Goal: Communication & Community: Answer question/provide support

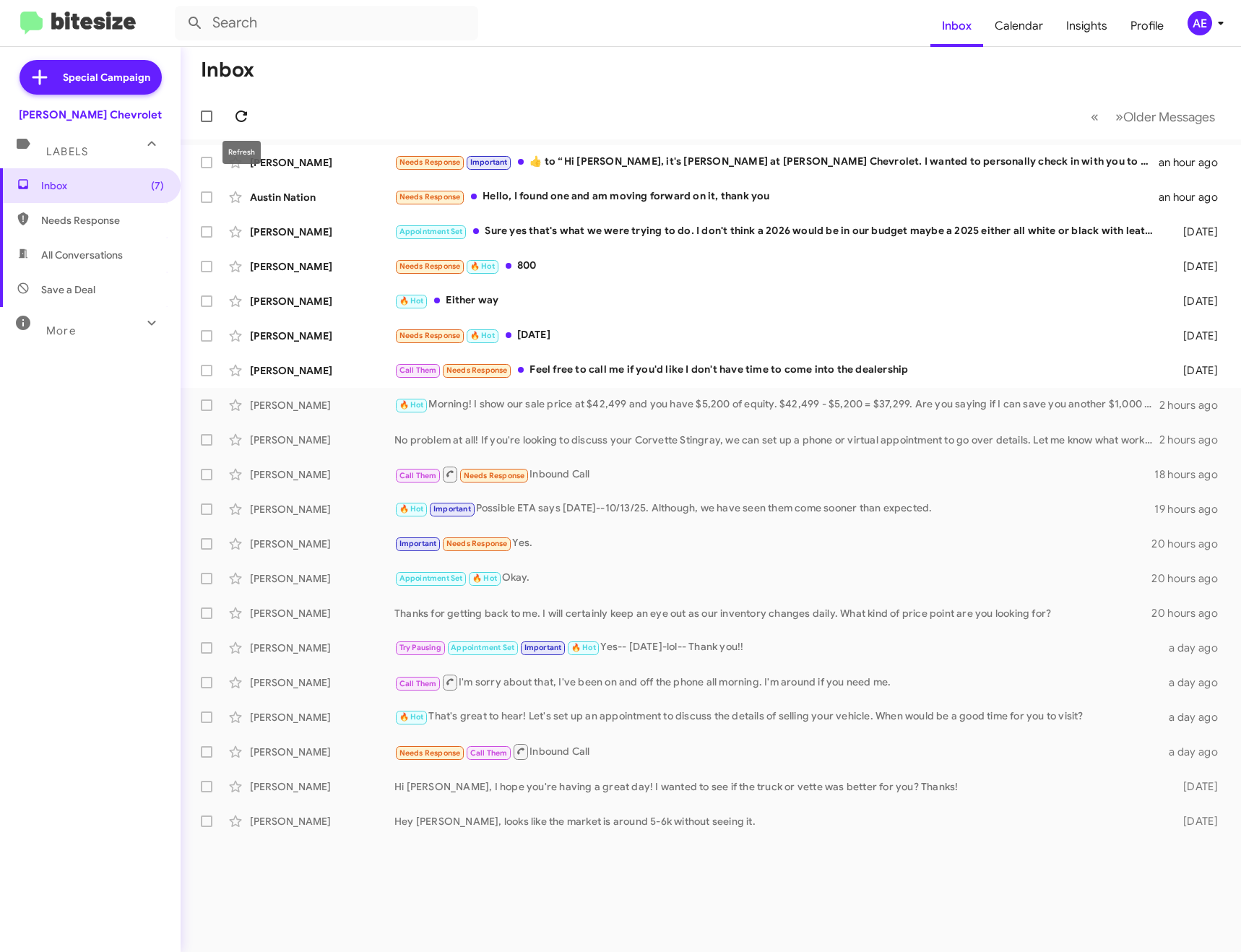
click at [243, 116] on icon at bounding box center [241, 116] width 17 height 17
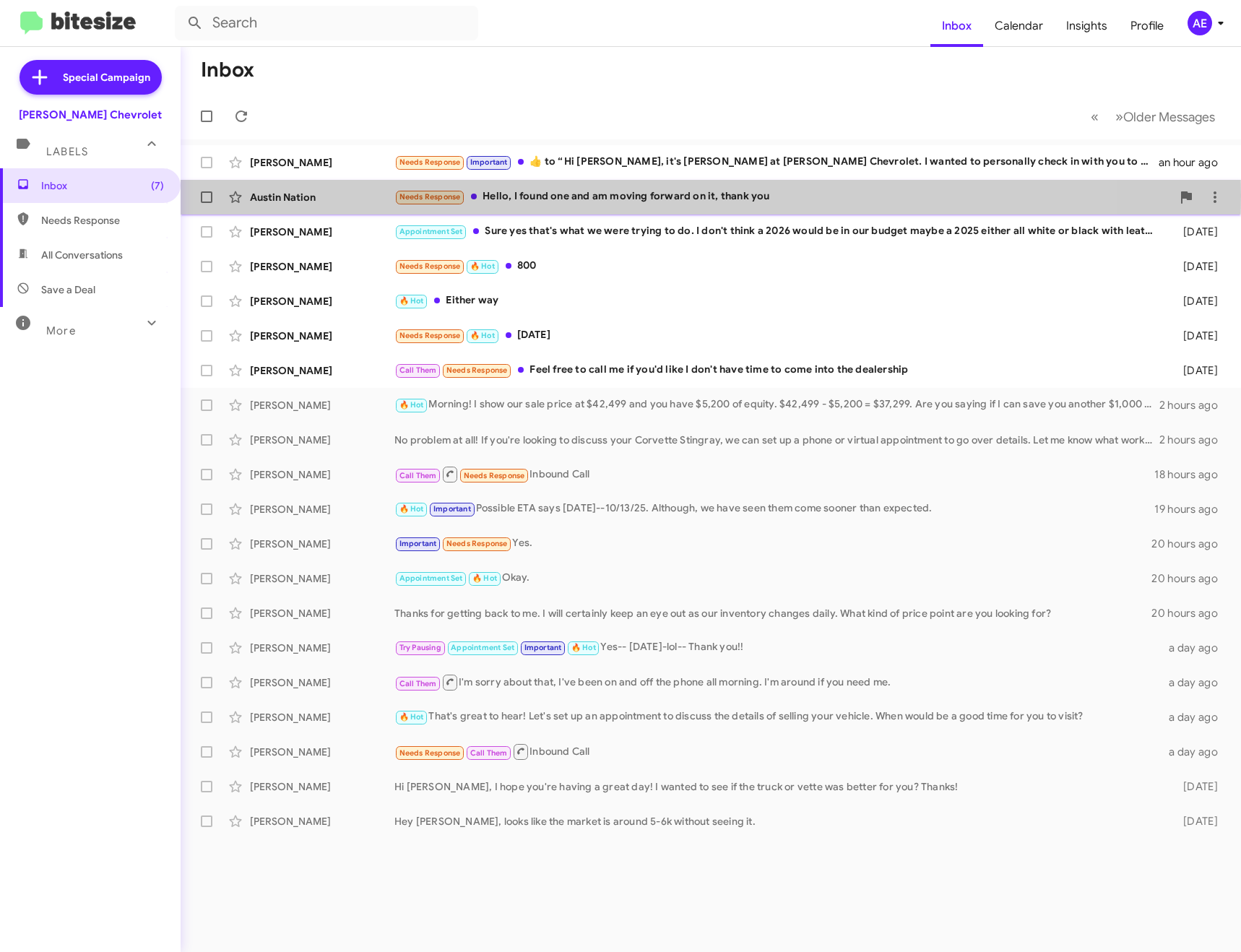
click at [537, 196] on div "Needs Response Hello, I found one and am moving forward on it, thank you" at bounding box center [783, 196] width 777 height 16
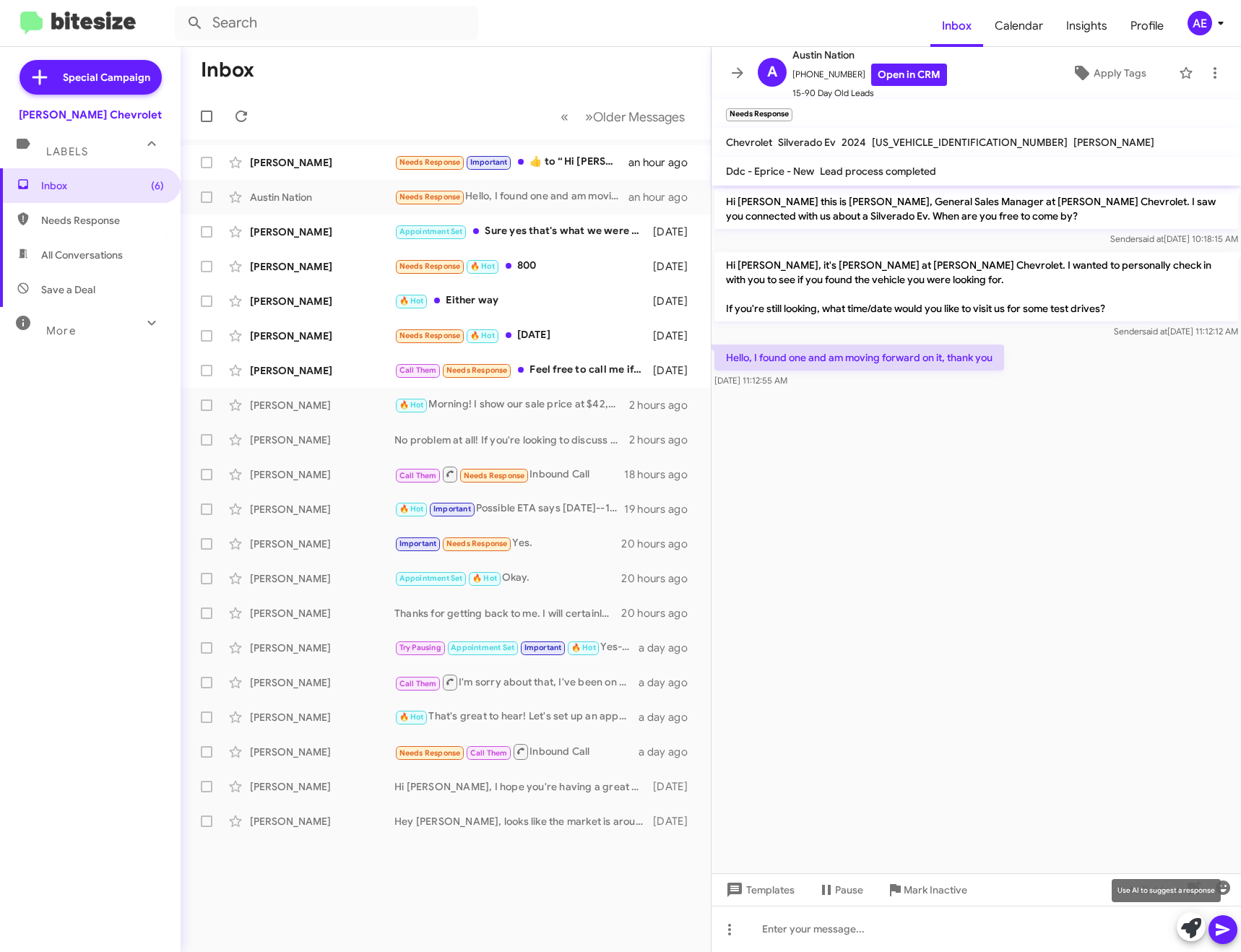
click at [1202, 927] on button at bounding box center [1191, 927] width 29 height 29
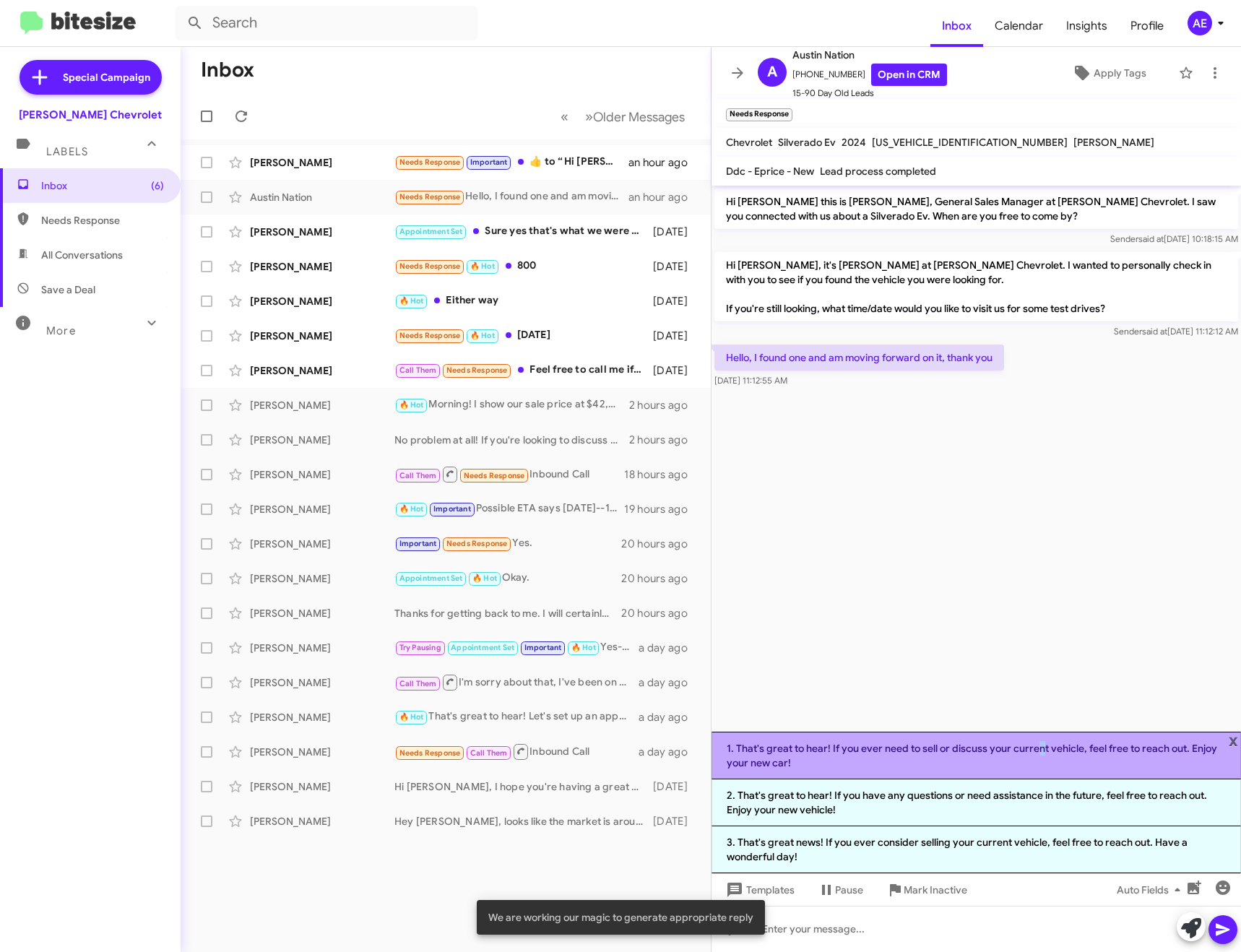
click at [1035, 741] on li "1. That's great to hear! If you ever need to sell or discuss your current vehic…" at bounding box center [976, 756] width 530 height 48
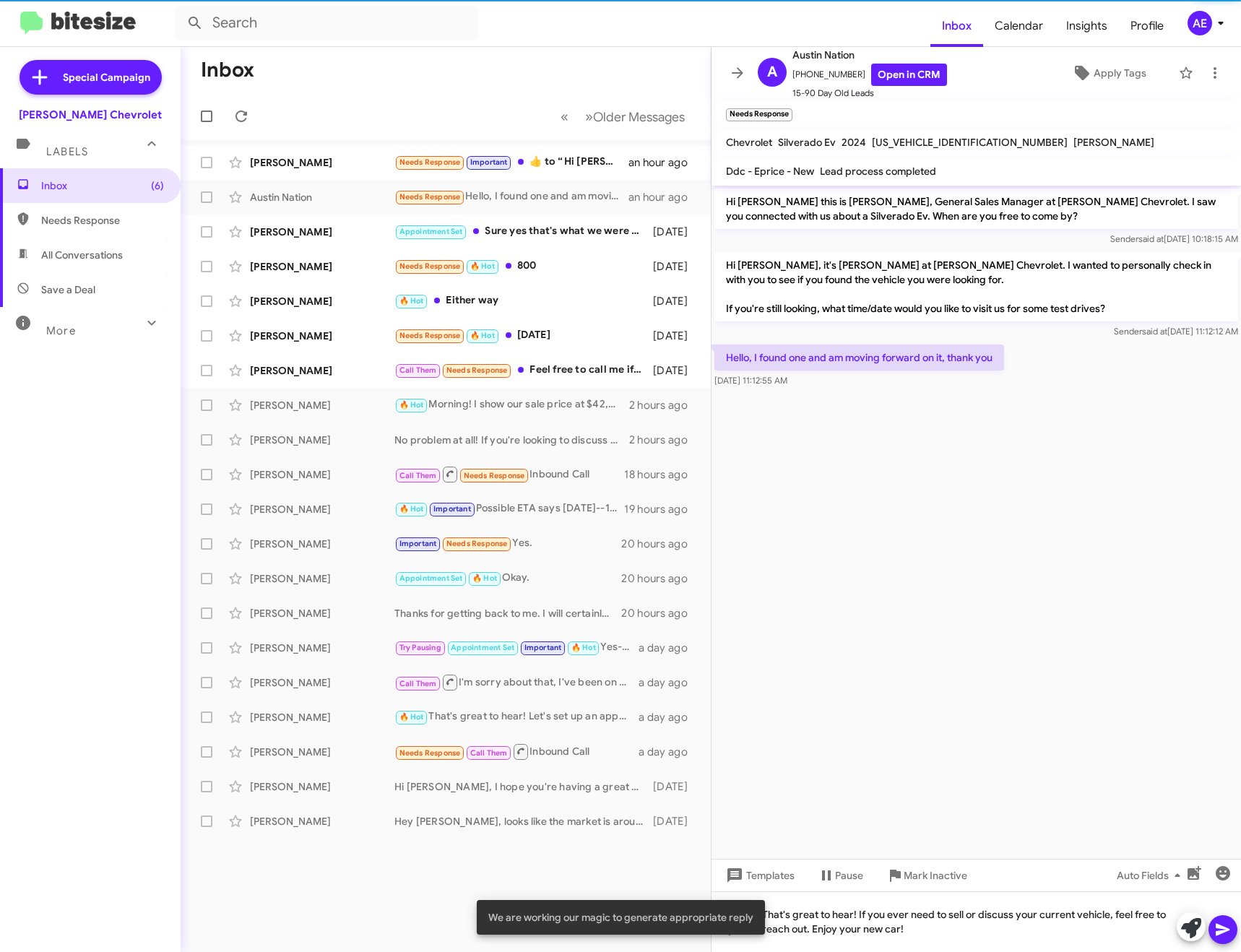
click at [1228, 924] on mat-tooltip-component "Insert emoji (Ctrl+Shift+2)" at bounding box center [1171, 909] width 117 height 44
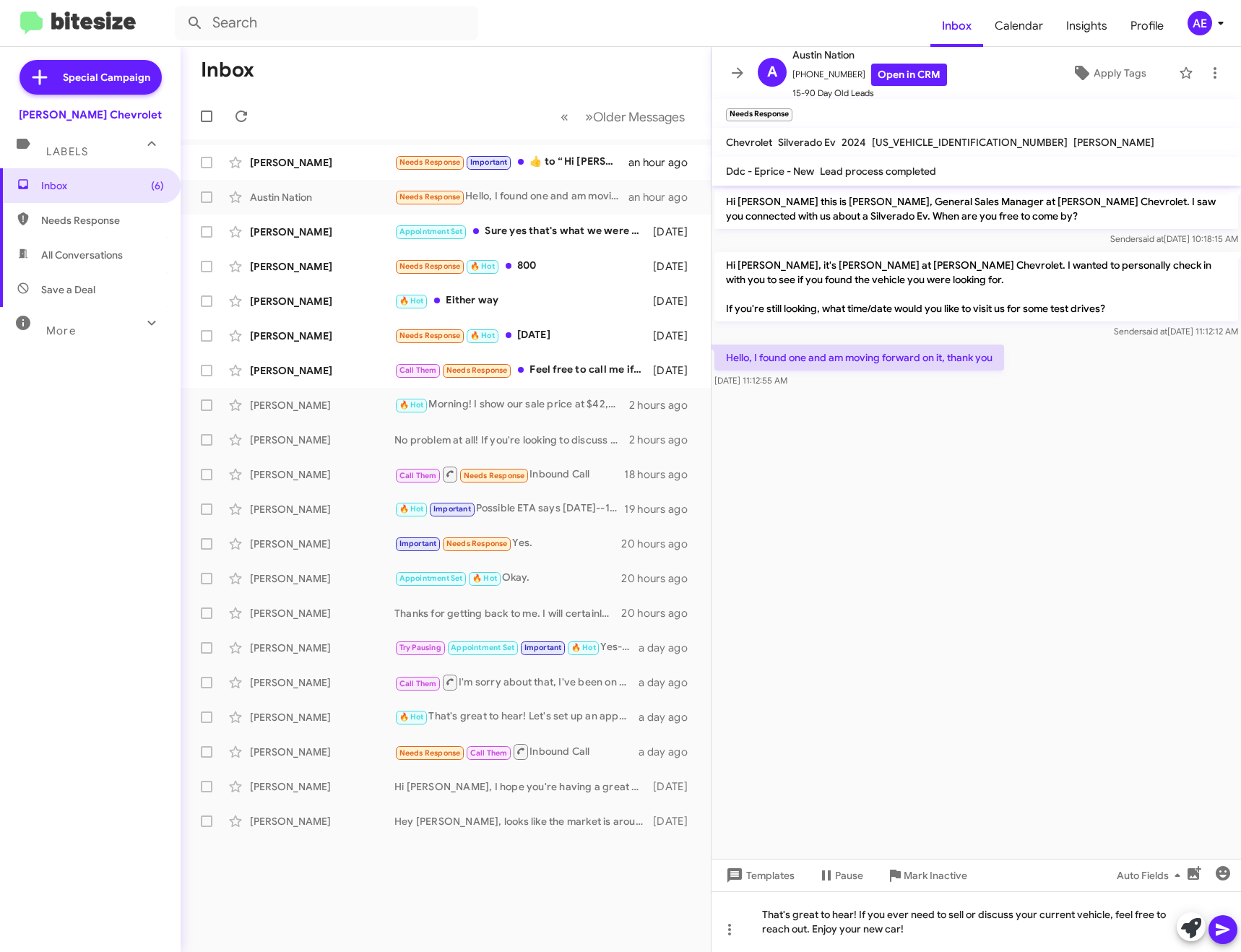
click at [1226, 930] on icon at bounding box center [1223, 929] width 17 height 17
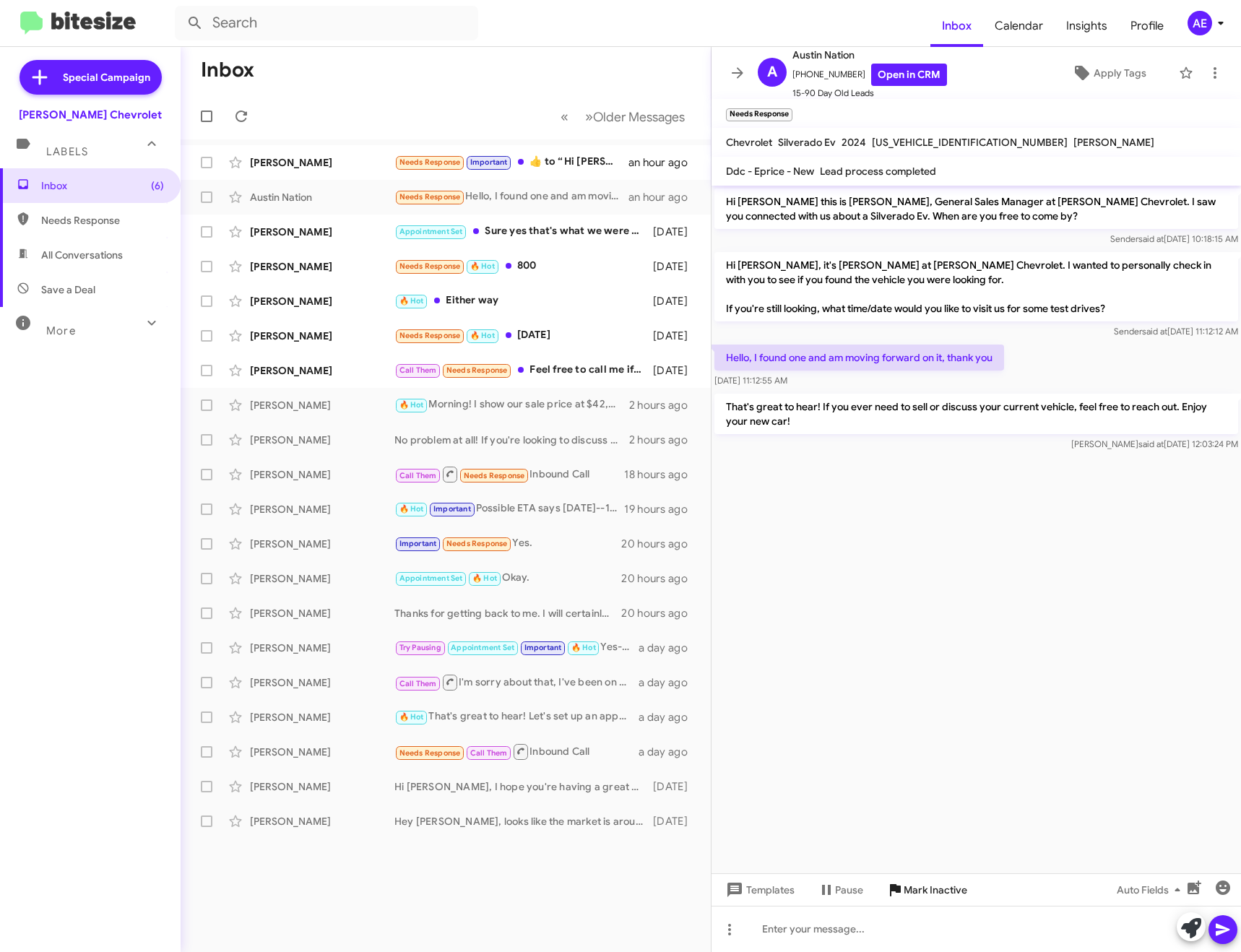
click at [947, 886] on span "Mark Inactive" at bounding box center [935, 890] width 63 height 26
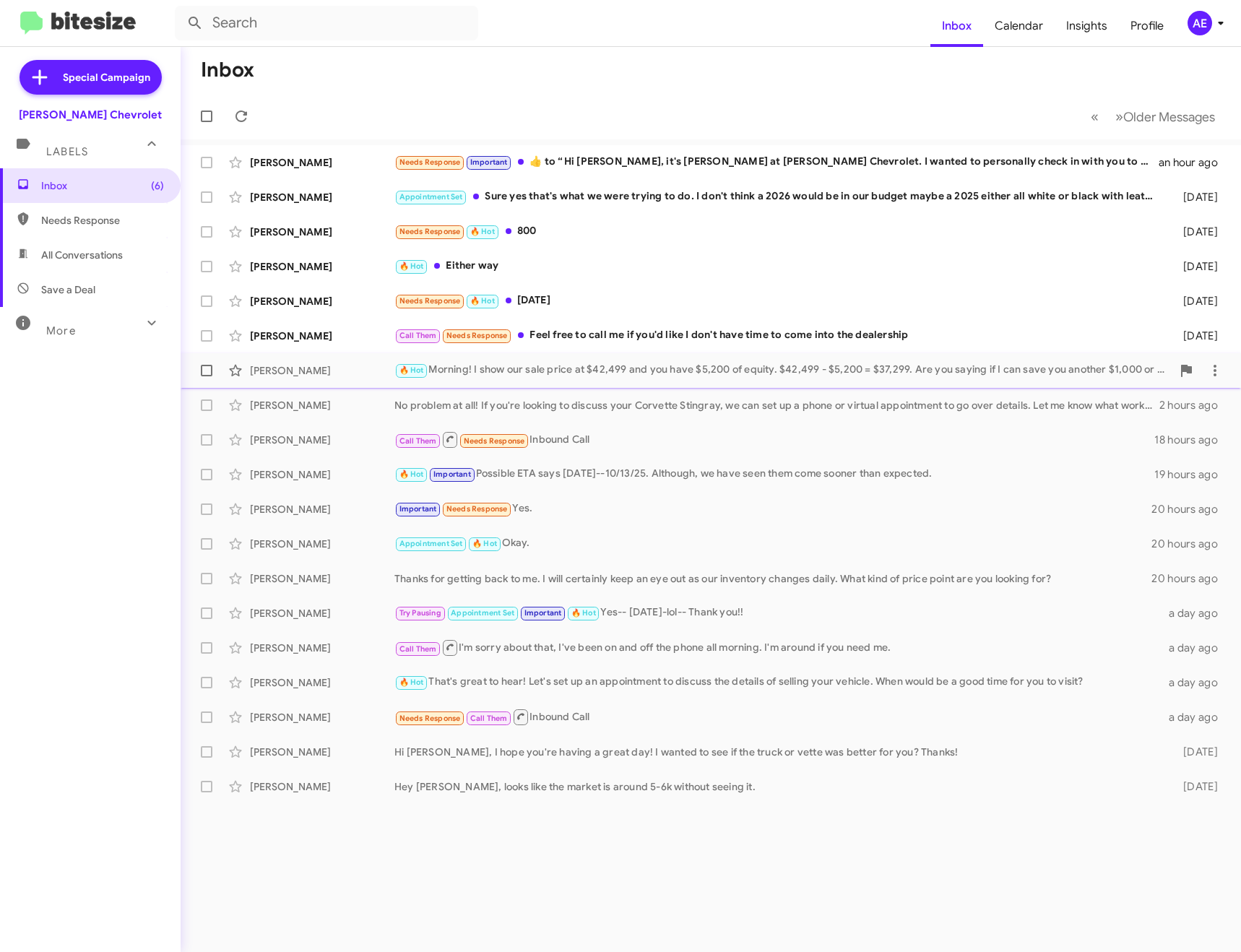
click at [512, 371] on div "🔥 Hot Morning! I show our sale price at $42,499 and you have $5,200 of equity. …" at bounding box center [783, 370] width 777 height 16
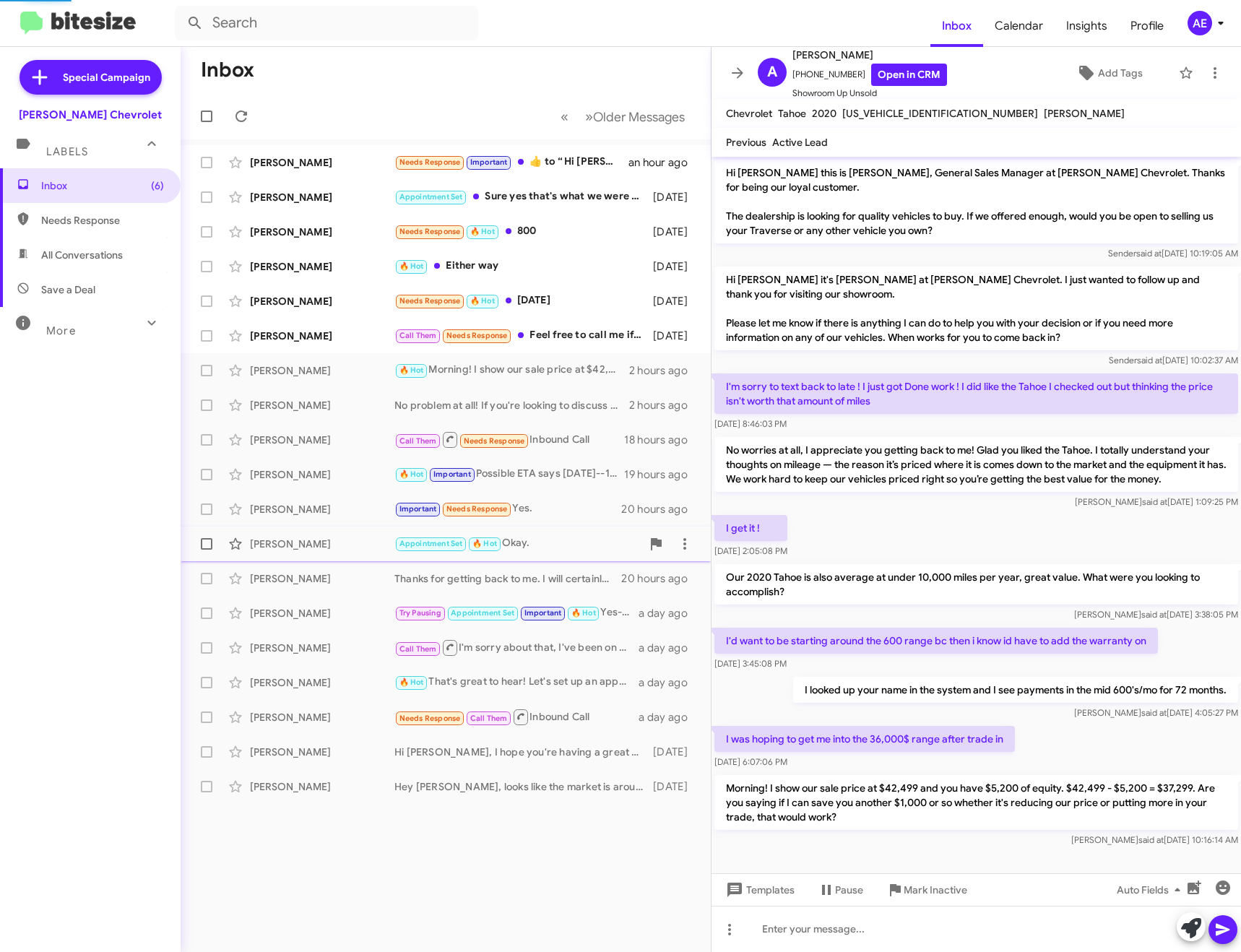
scroll to position [13, 0]
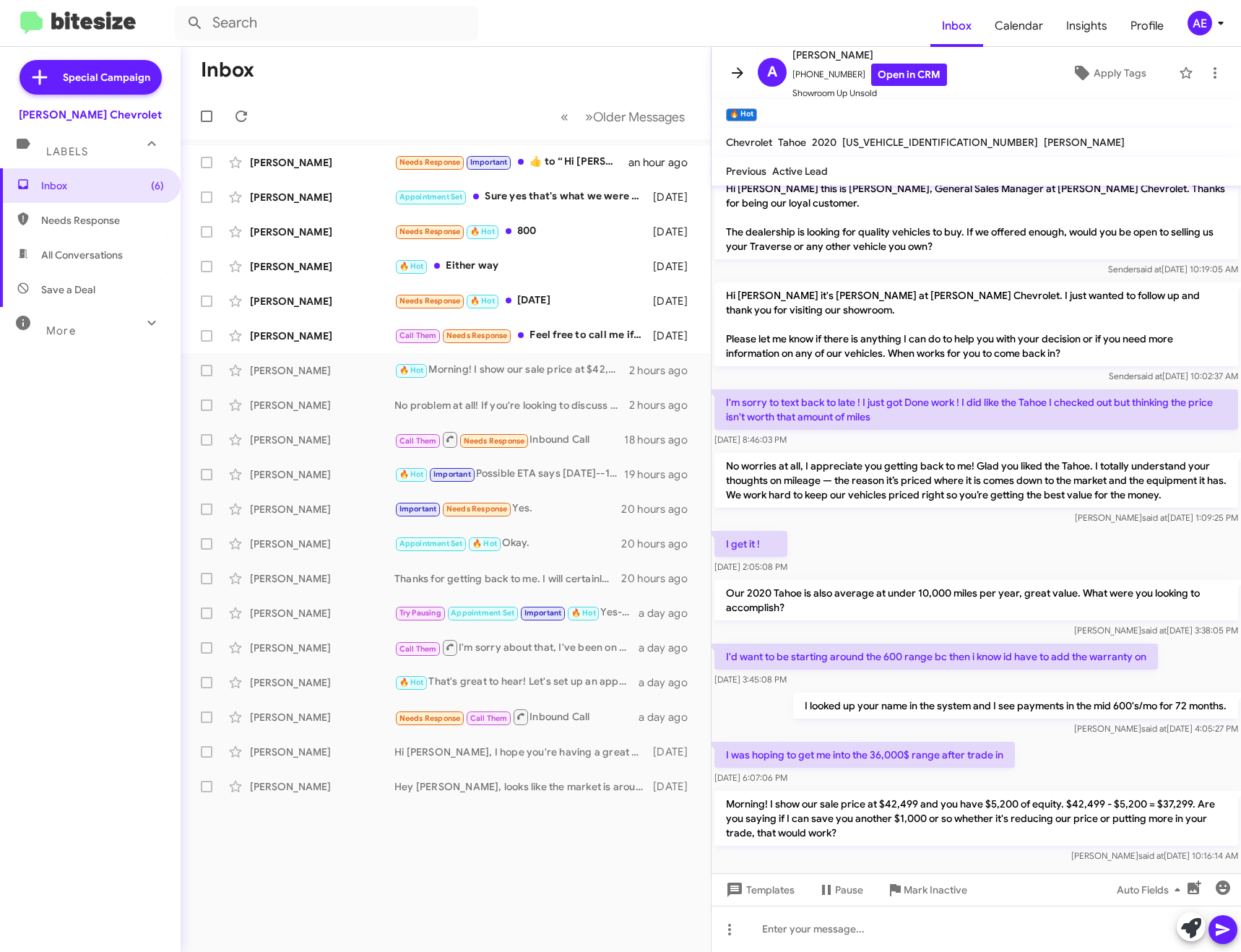
click at [737, 70] on icon at bounding box center [737, 72] width 17 height 17
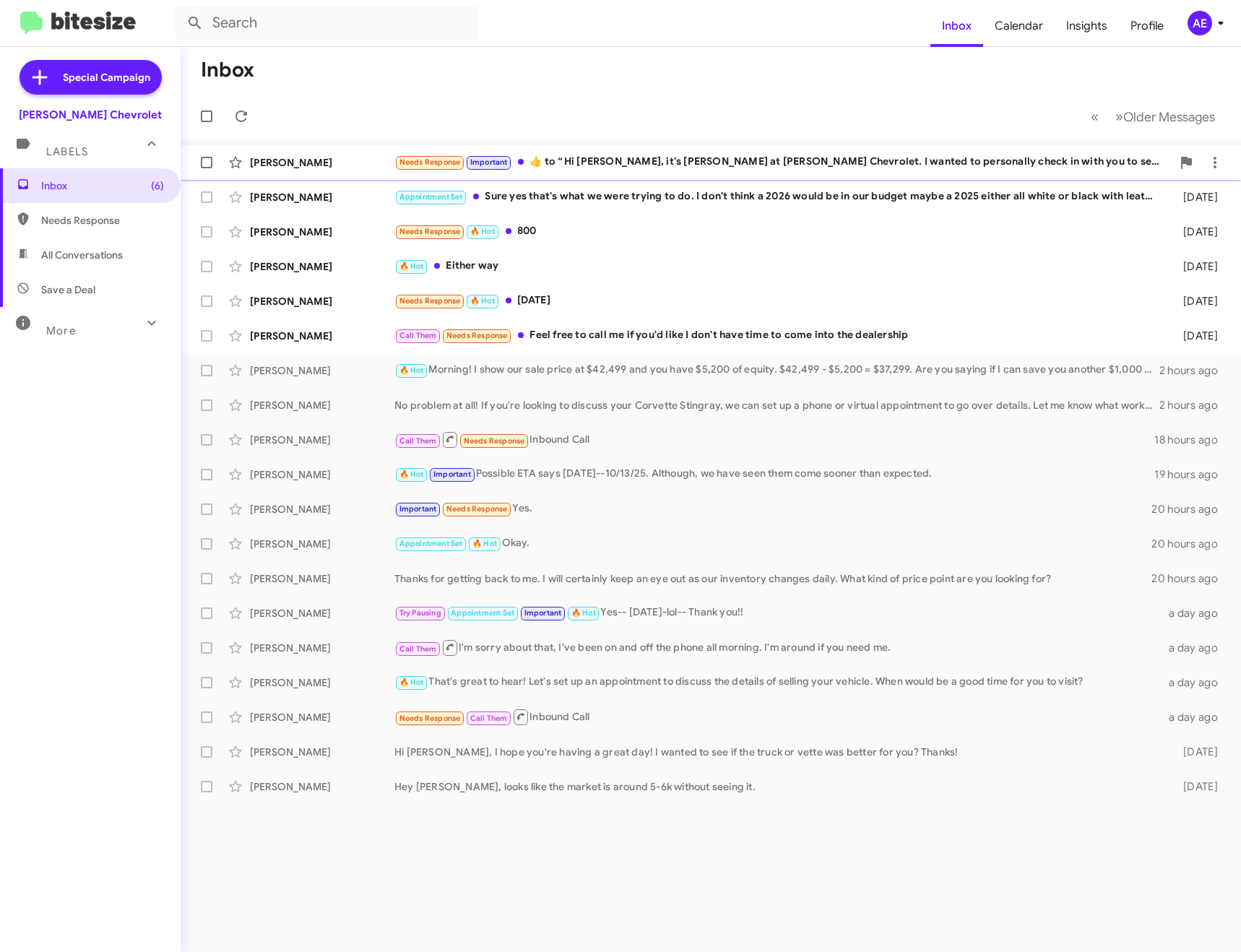
click at [591, 166] on div "Needs Response Important ​👍​ to “ Hi [PERSON_NAME], it's [PERSON_NAME] at [PERS…" at bounding box center [783, 162] width 777 height 16
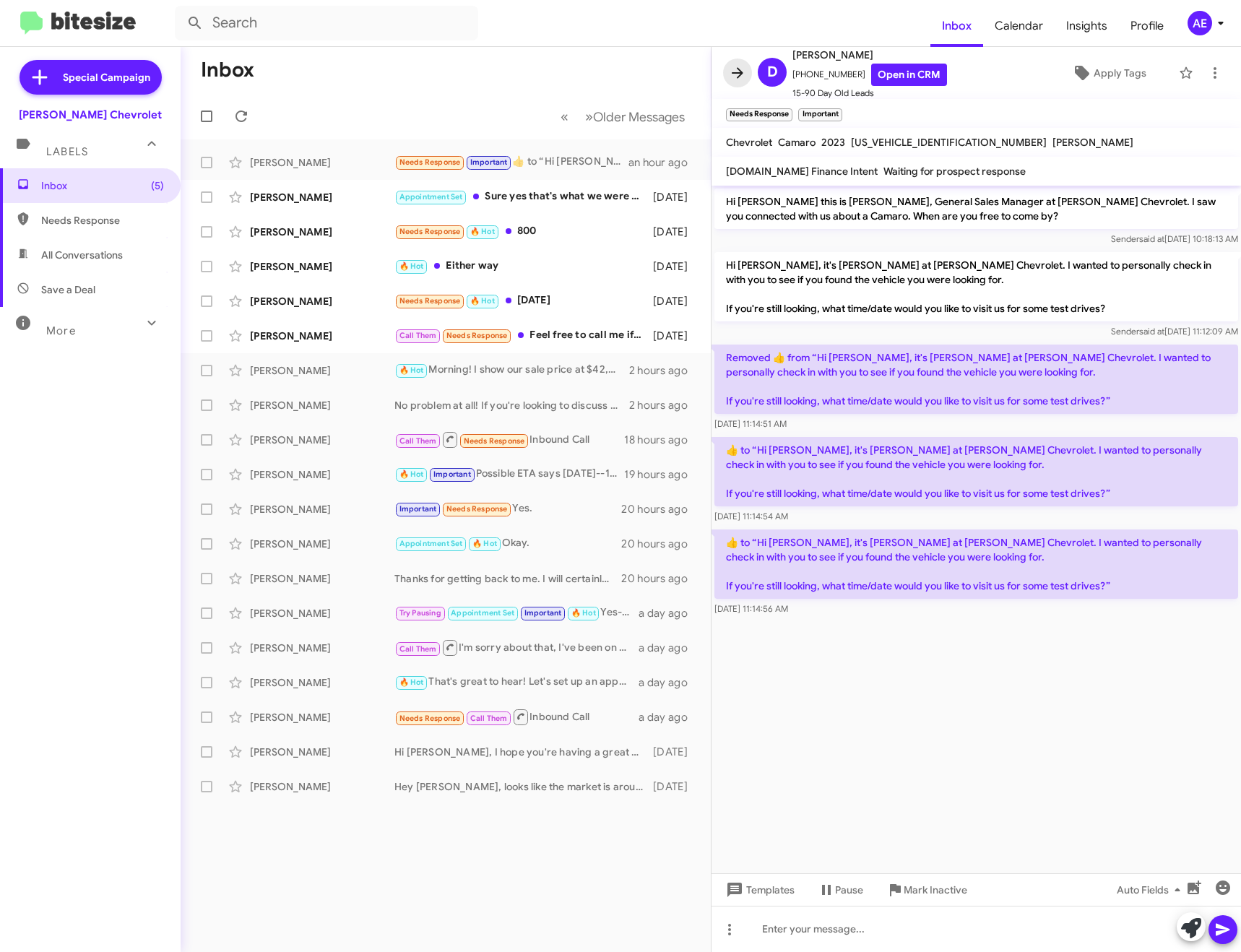
click at [734, 74] on icon at bounding box center [738, 72] width 12 height 11
